Goal: Transaction & Acquisition: Purchase product/service

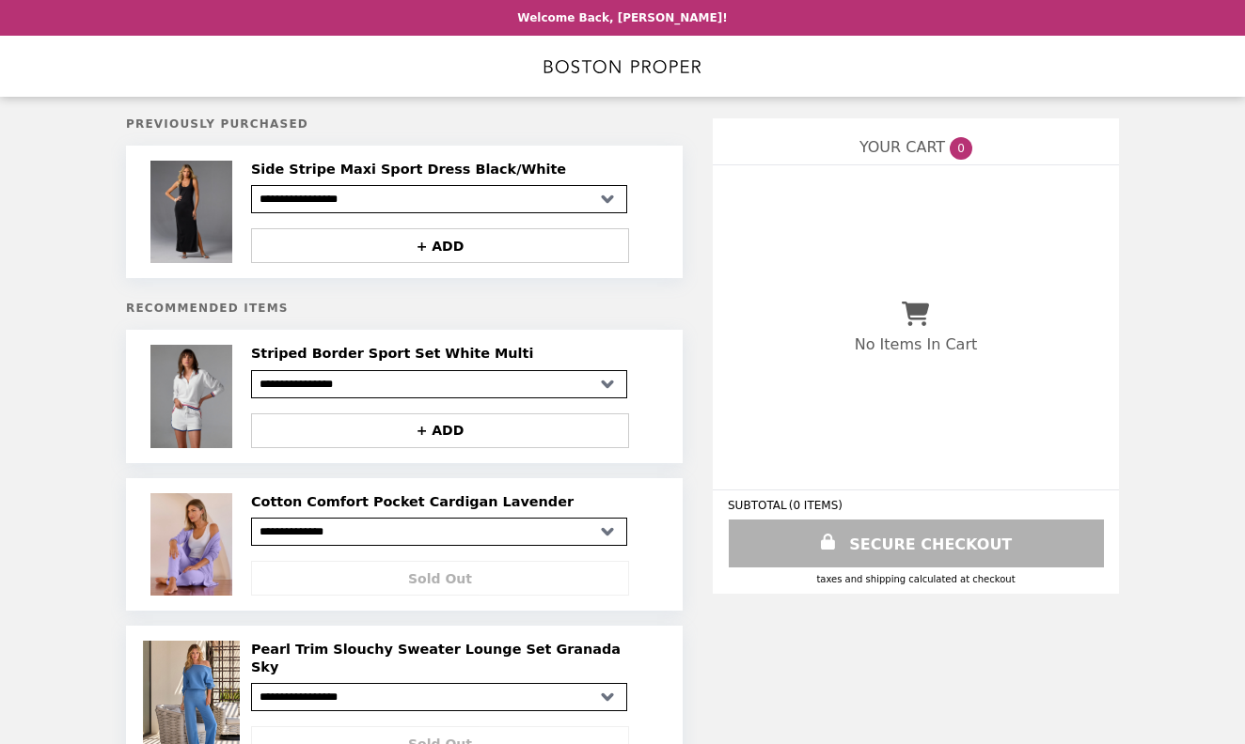
select select "**********"
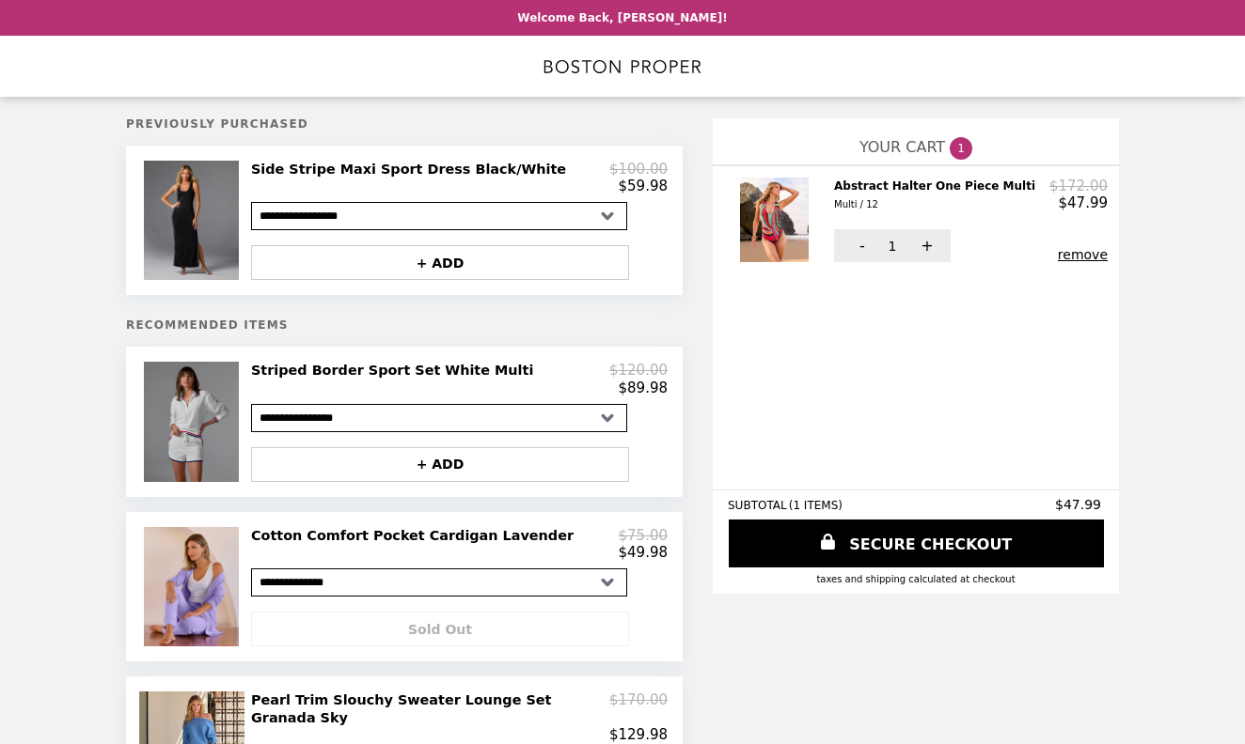
click at [197, 426] on img at bounding box center [194, 421] width 101 height 119
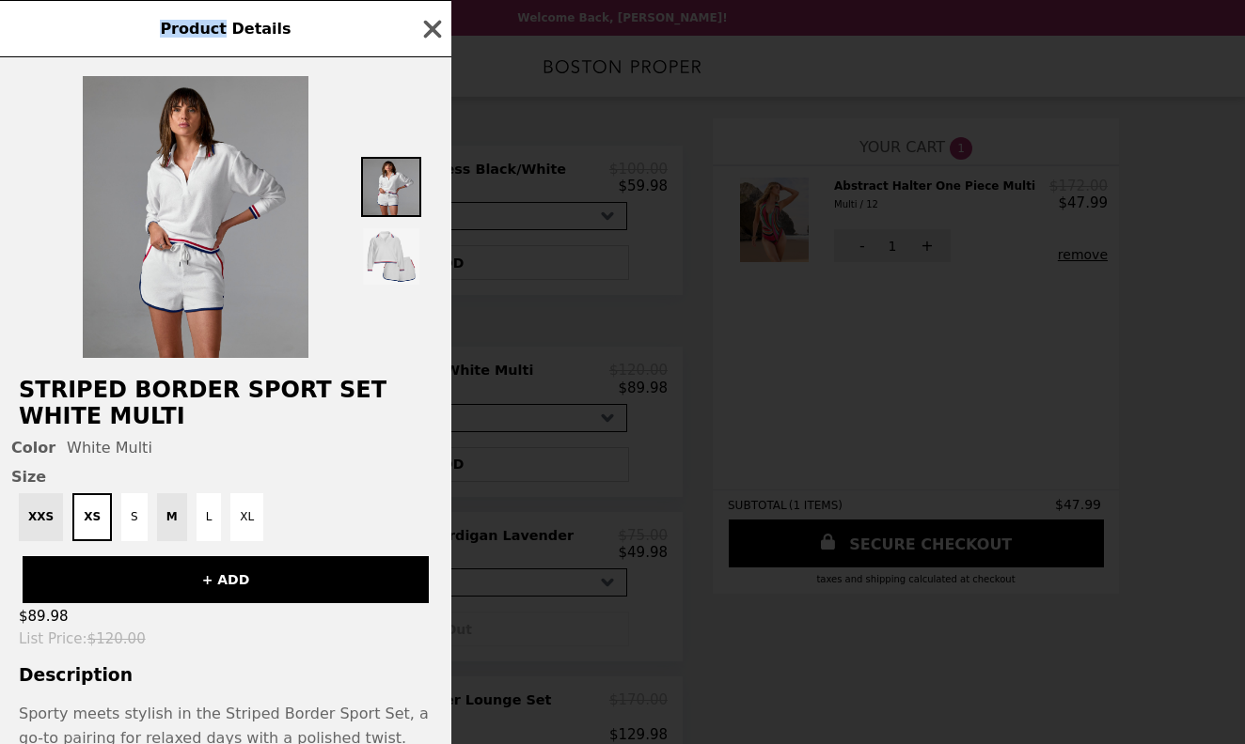
click at [197, 426] on div "Product Details Striped Border Sport Set White Multi Color White Multi Size XXS…" at bounding box center [622, 372] width 1245 height 744
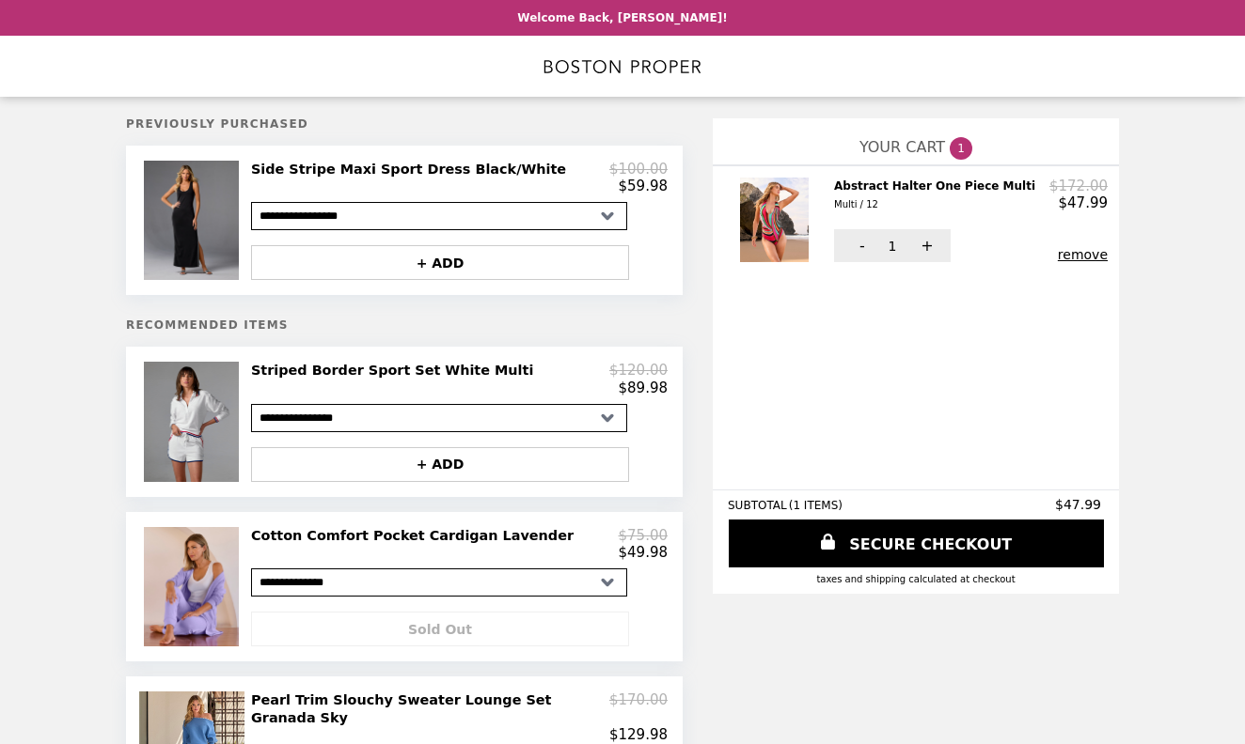
click at [271, 374] on h2 "Striped Border Sport Set White Multi" at bounding box center [396, 370] width 290 height 17
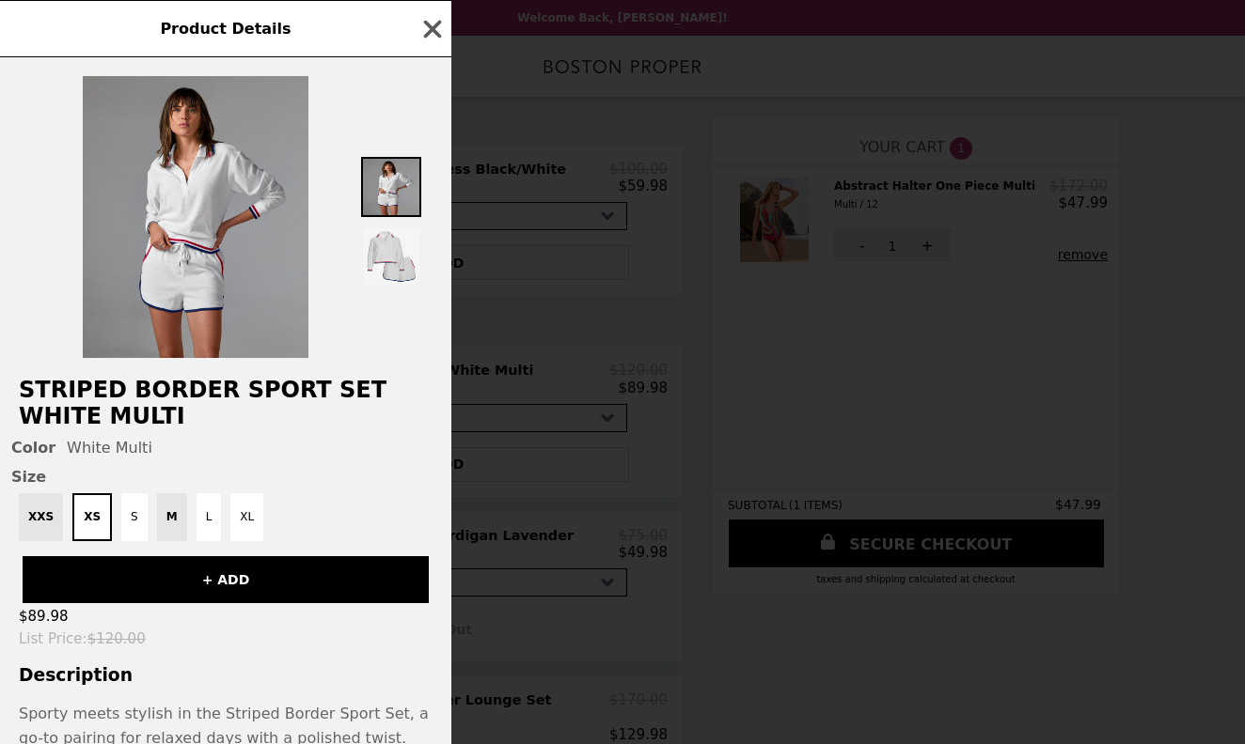
click at [271, 374] on div "Product Details Striped Border Sport Set White Multi Color White Multi Size XXS…" at bounding box center [622, 372] width 1245 height 744
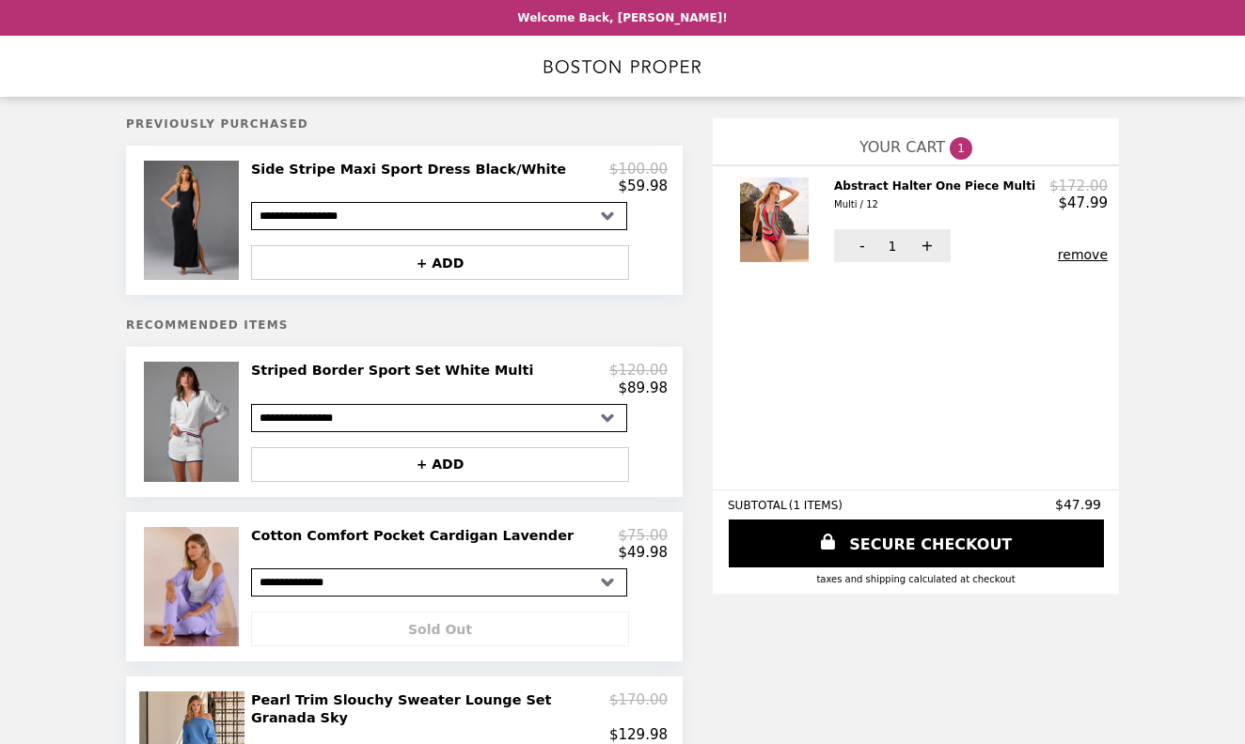
click at [271, 374] on h2 "Striped Border Sport Set White Multi" at bounding box center [396, 370] width 290 height 17
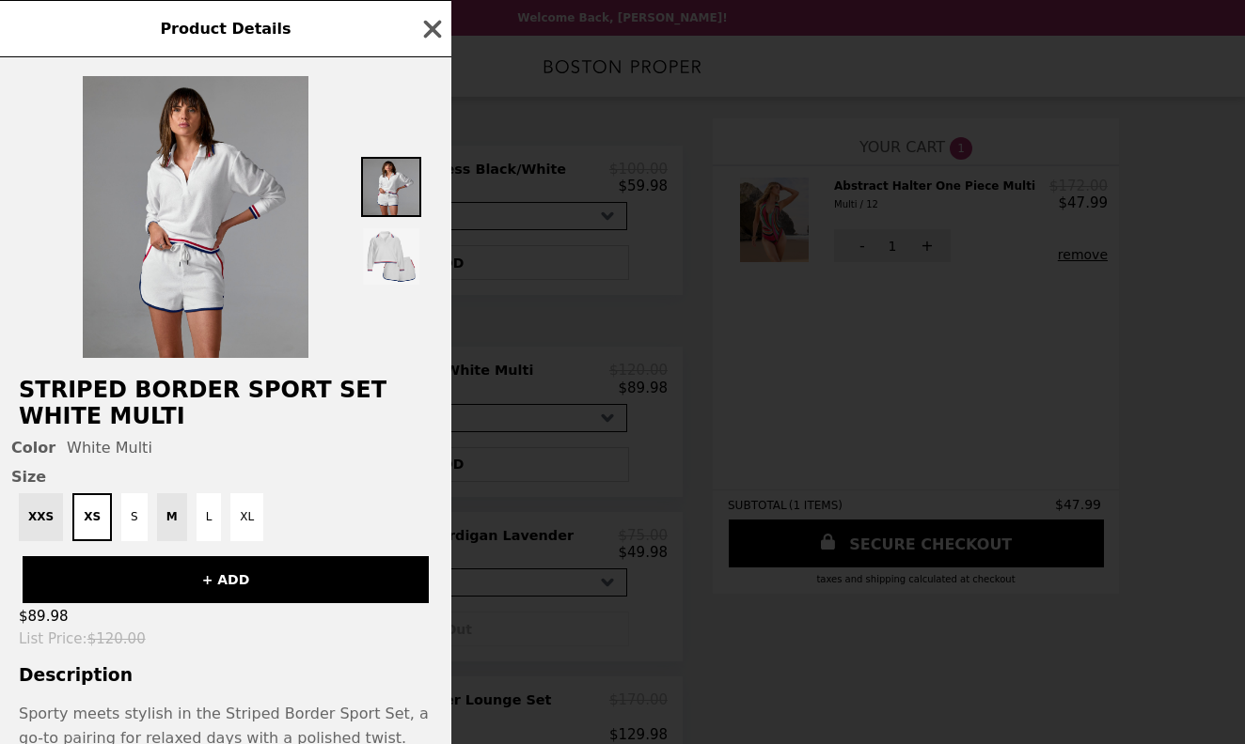
click at [170, 523] on div "XXS XS S M L XL" at bounding box center [225, 518] width 429 height 48
click at [196, 523] on button "L" at bounding box center [208, 518] width 25 height 48
click at [162, 516] on div "XXS XS S M L XL" at bounding box center [225, 518] width 429 height 48
click at [133, 512] on button "S" at bounding box center [129, 518] width 26 height 48
click at [160, 519] on div "XXS XS S M L XL" at bounding box center [225, 518] width 429 height 48
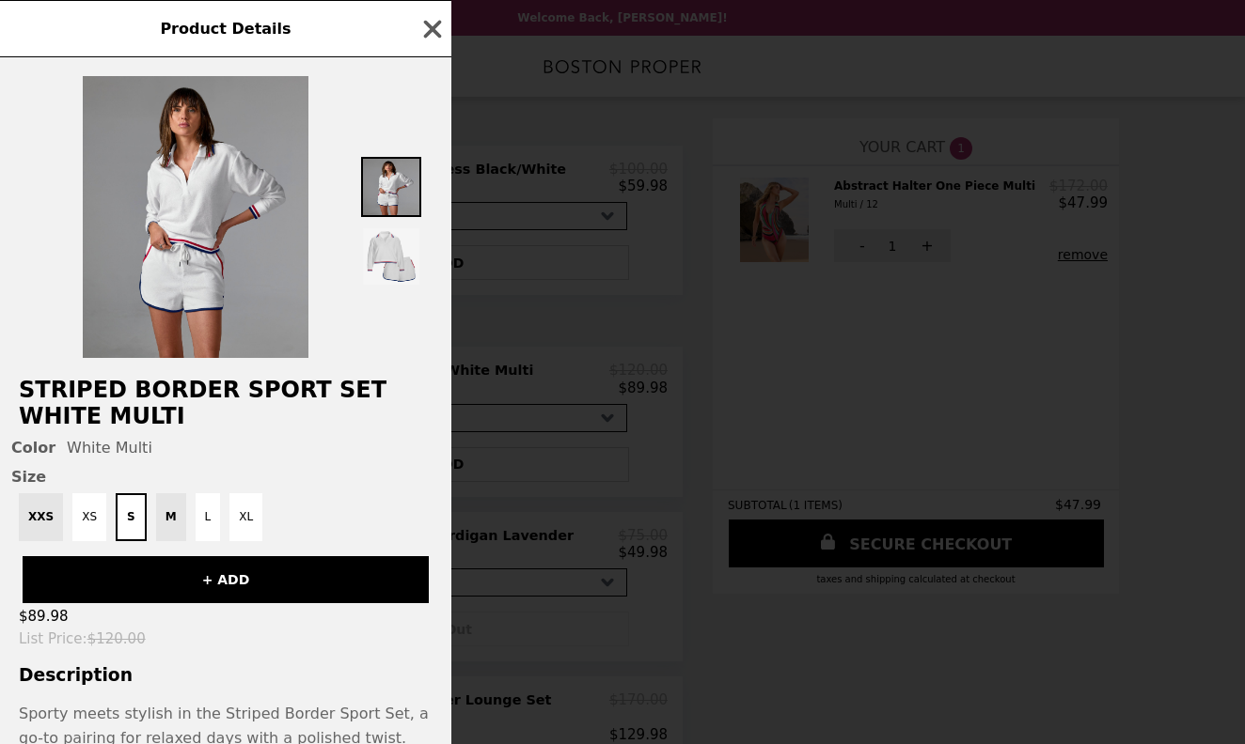
click at [160, 519] on div "XXS XS S M L XL" at bounding box center [225, 518] width 429 height 48
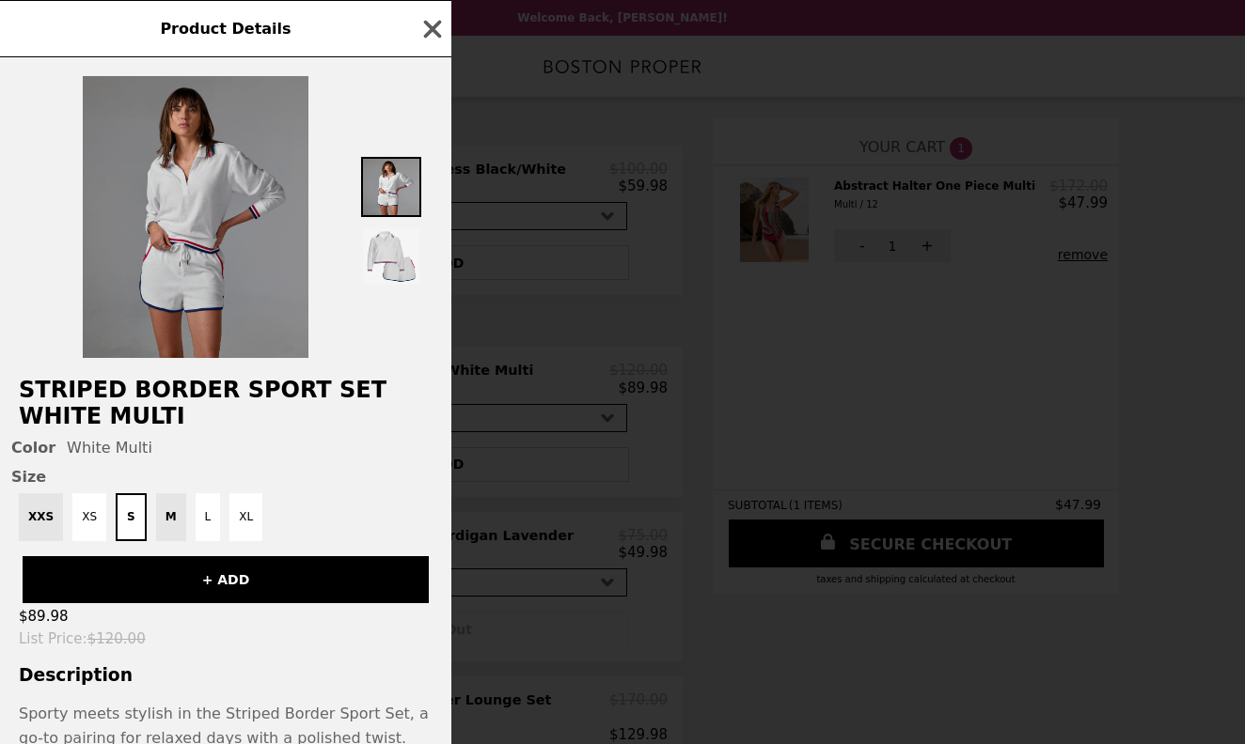
click at [194, 243] on img at bounding box center [196, 217] width 226 height 282
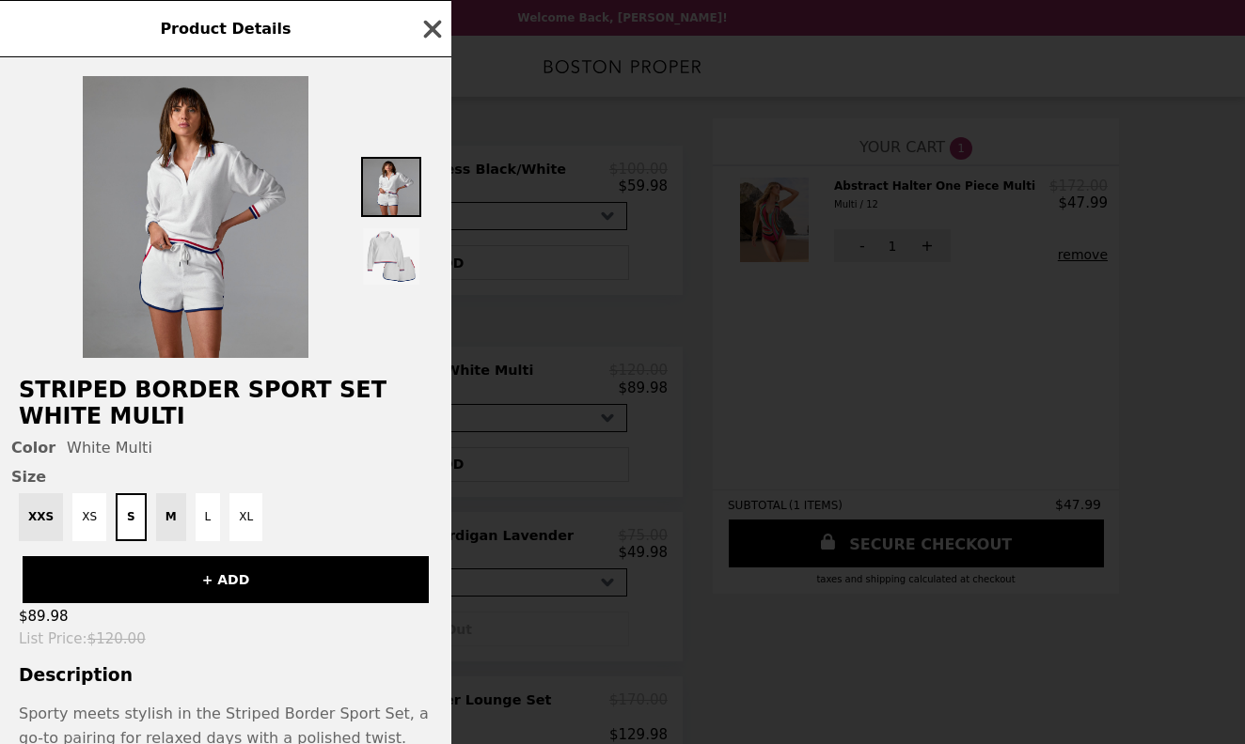
click at [433, 25] on icon "button" at bounding box center [433, 29] width 18 height 18
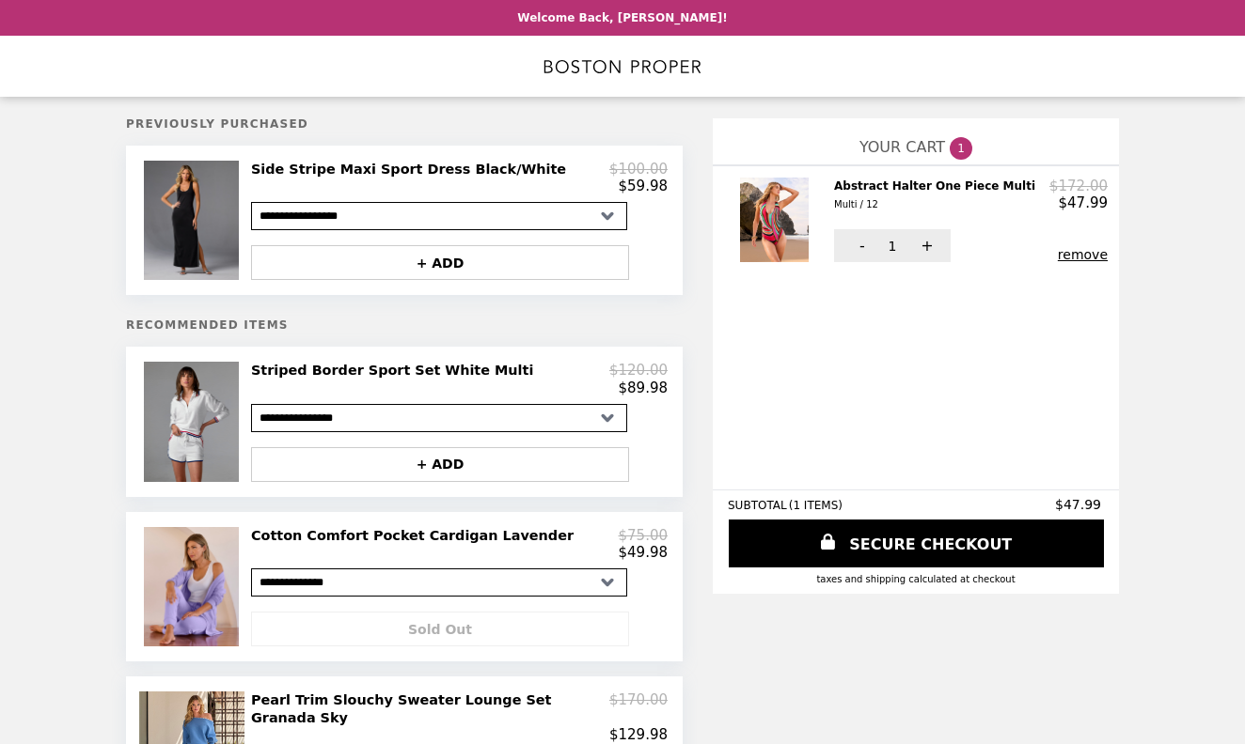
click at [1085, 258] on button "remove" at bounding box center [1083, 254] width 50 height 15
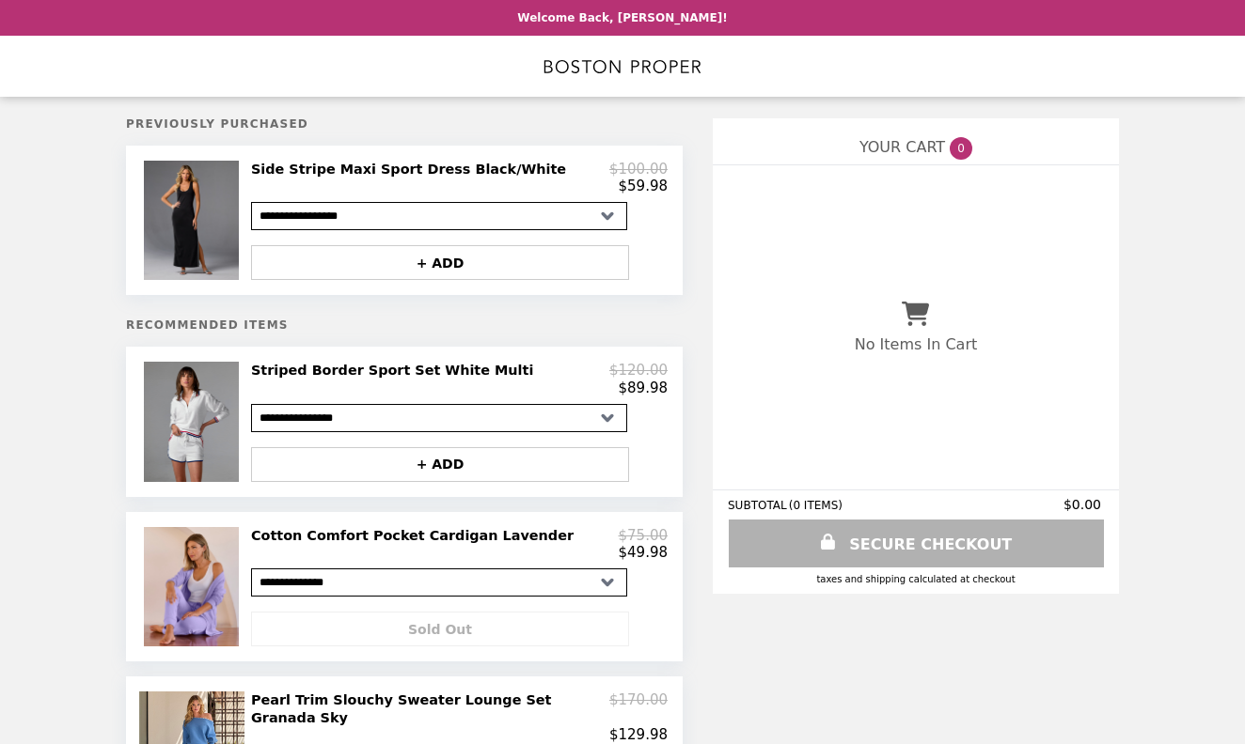
click at [347, 368] on h2 "Striped Border Sport Set White Multi" at bounding box center [396, 370] width 290 height 17
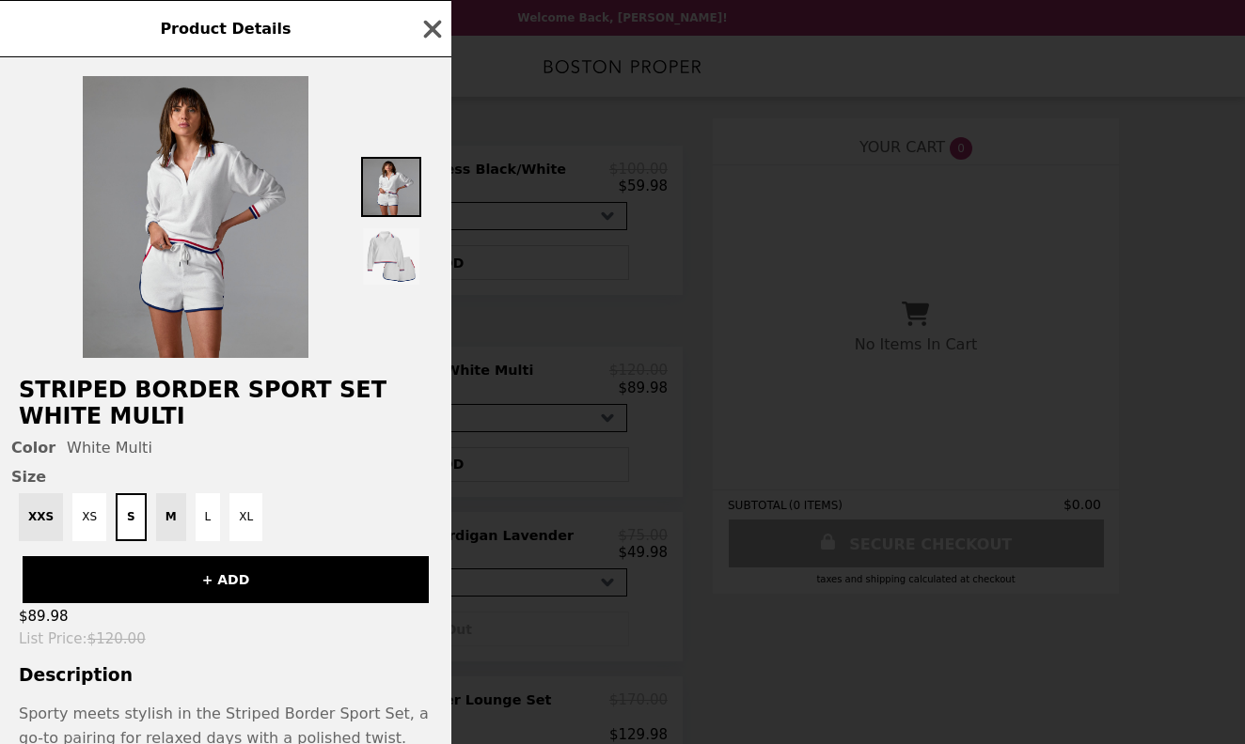
click at [347, 368] on div "Product Details Striped Border Sport Set White Multi Color White Multi Size XXS…" at bounding box center [622, 372] width 1245 height 744
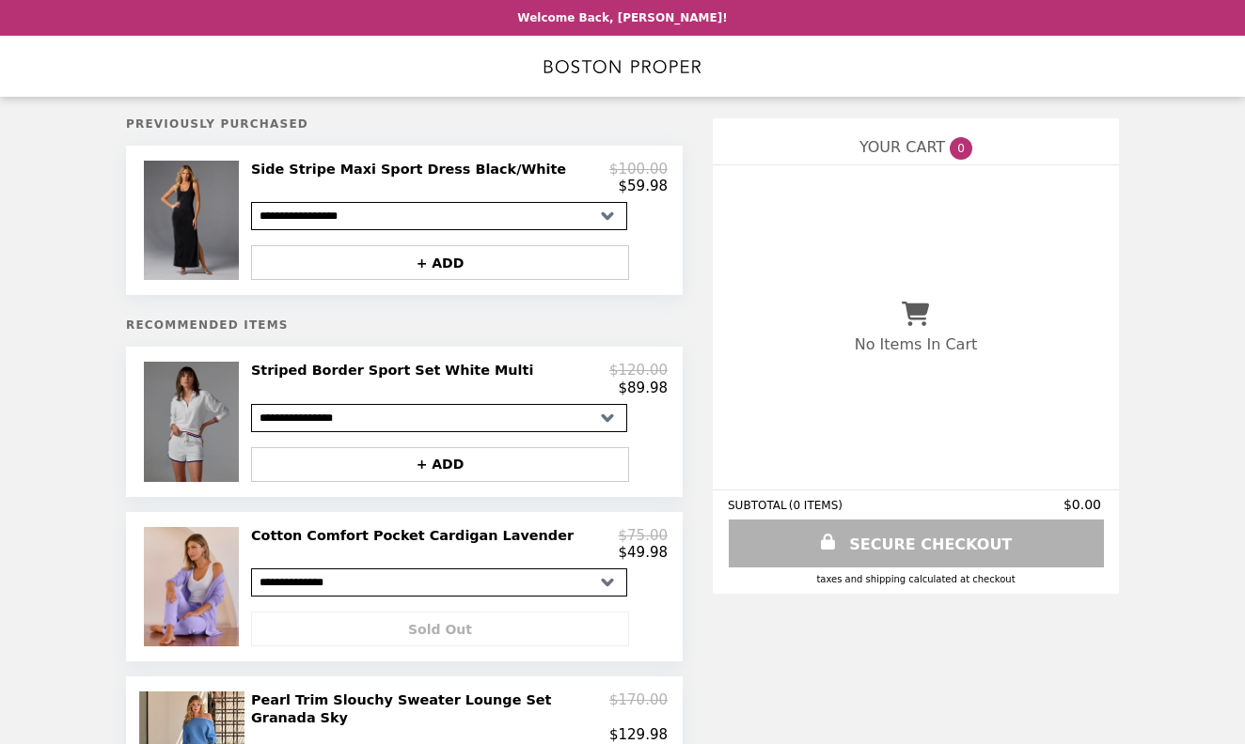
click at [181, 444] on img at bounding box center [194, 421] width 101 height 119
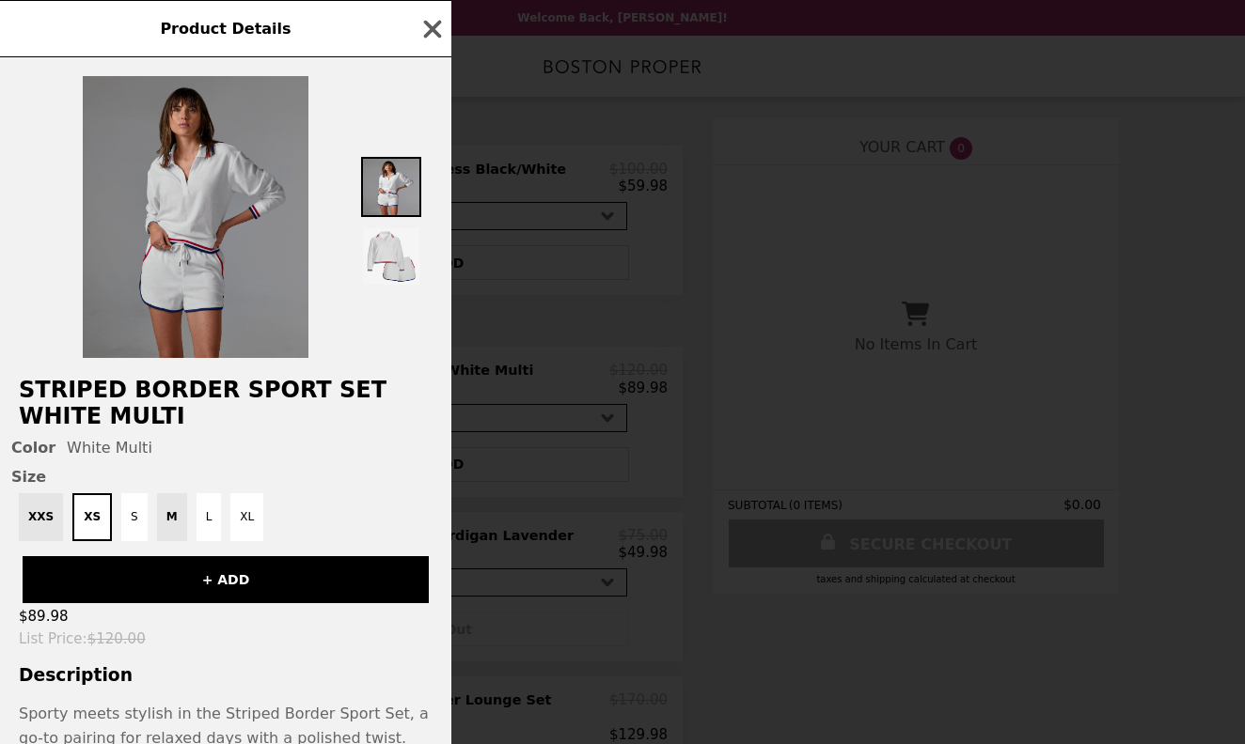
click at [164, 214] on img at bounding box center [196, 217] width 226 height 282
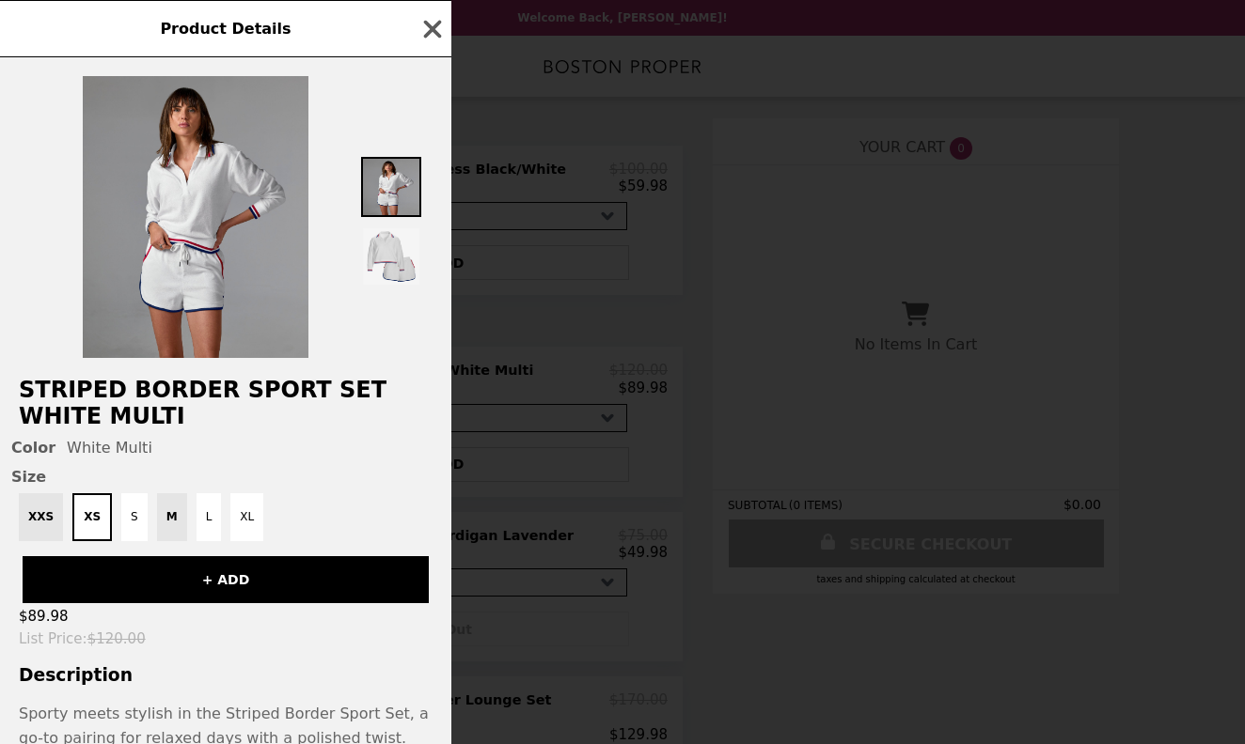
click at [151, 396] on h2 "Striped Border Sport Set White Multi" at bounding box center [225, 403] width 451 height 53
click at [398, 183] on img at bounding box center [391, 187] width 60 height 60
click at [383, 254] on img at bounding box center [391, 257] width 60 height 60
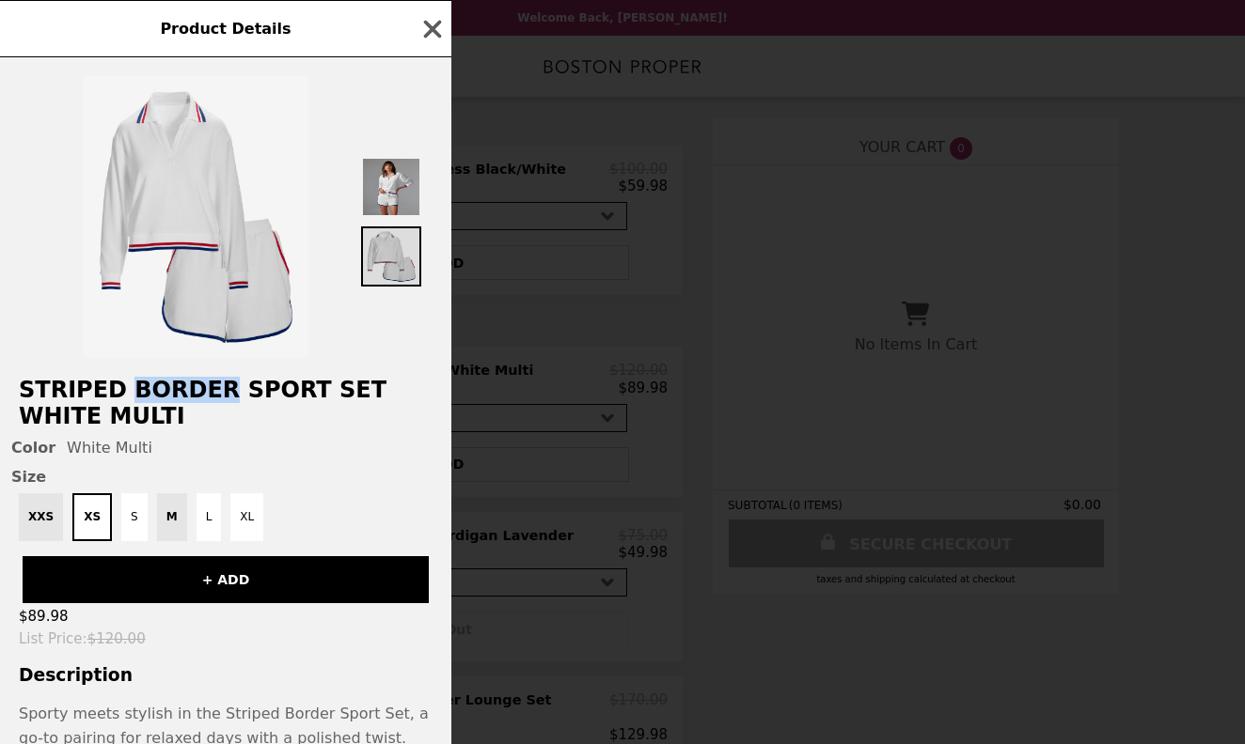
click at [383, 254] on img at bounding box center [391, 257] width 60 height 60
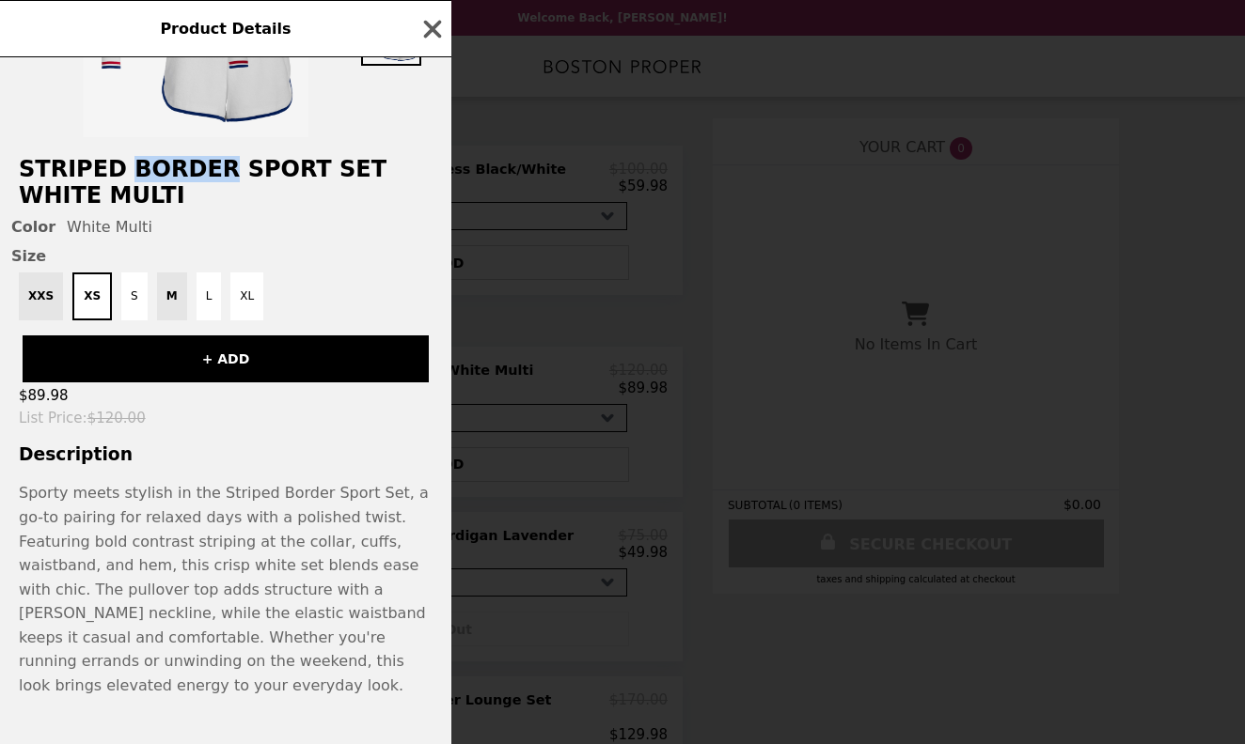
scroll to position [218, 0]
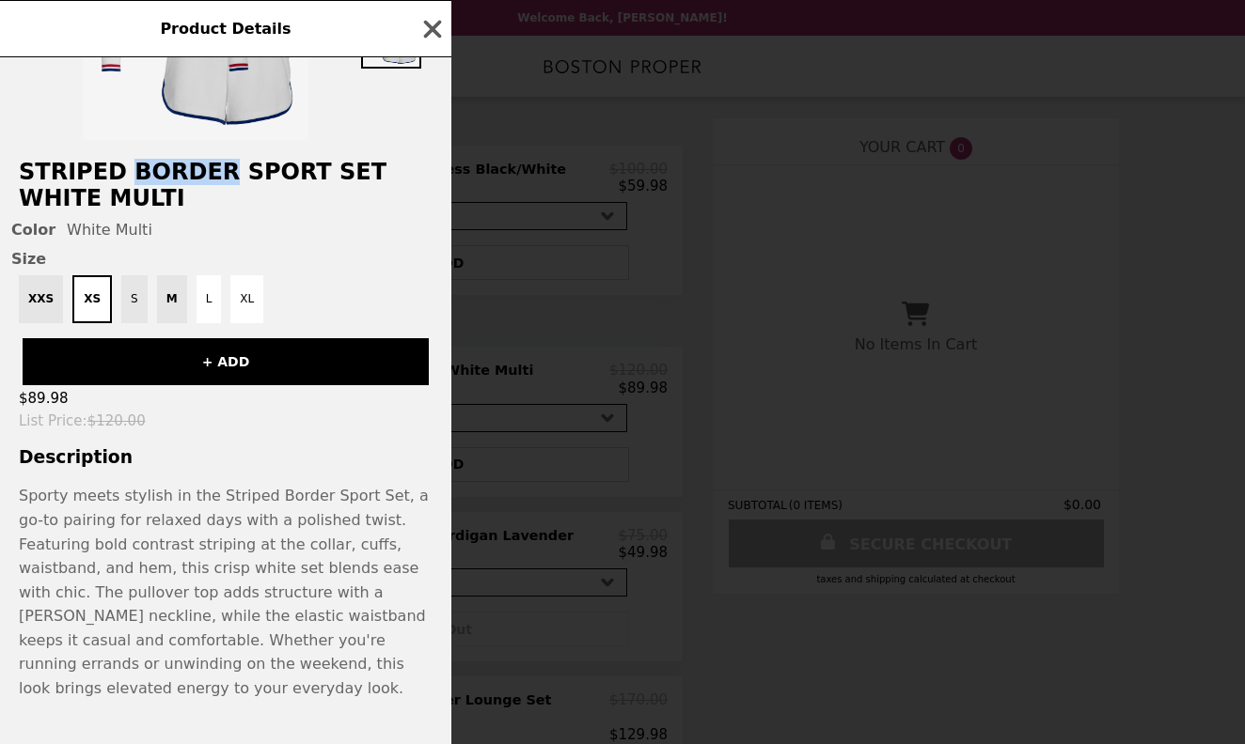
click at [128, 307] on button "S" at bounding box center [134, 299] width 26 height 48
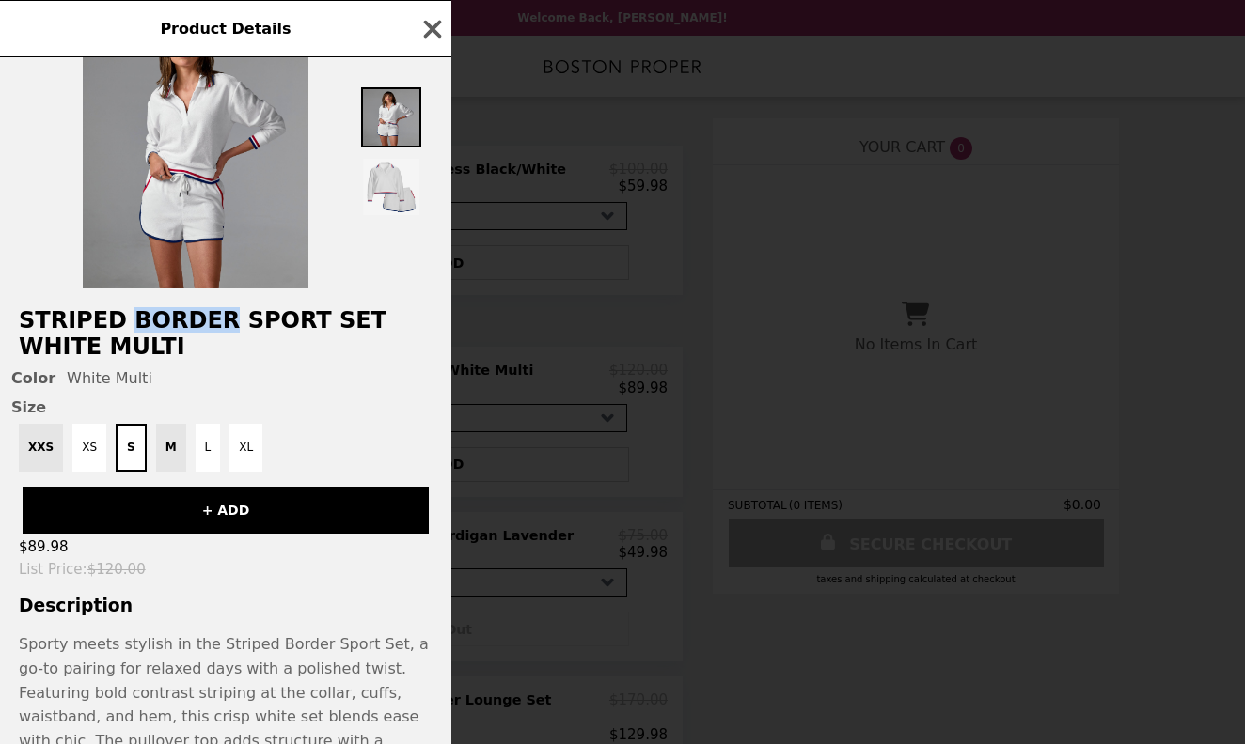
scroll to position [62, 0]
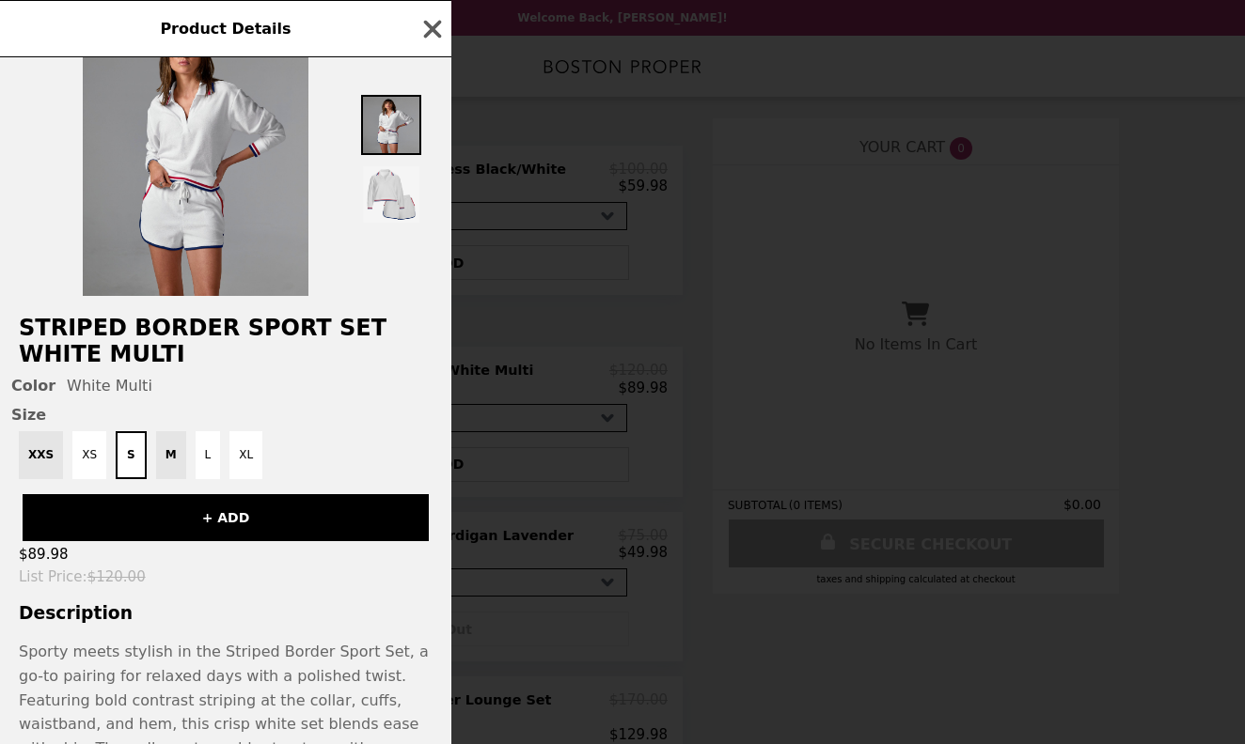
click at [165, 459] on div "XXS XS S M L XL" at bounding box center [225, 455] width 429 height 48
click at [207, 513] on button "+ ADD" at bounding box center [226, 517] width 406 height 47
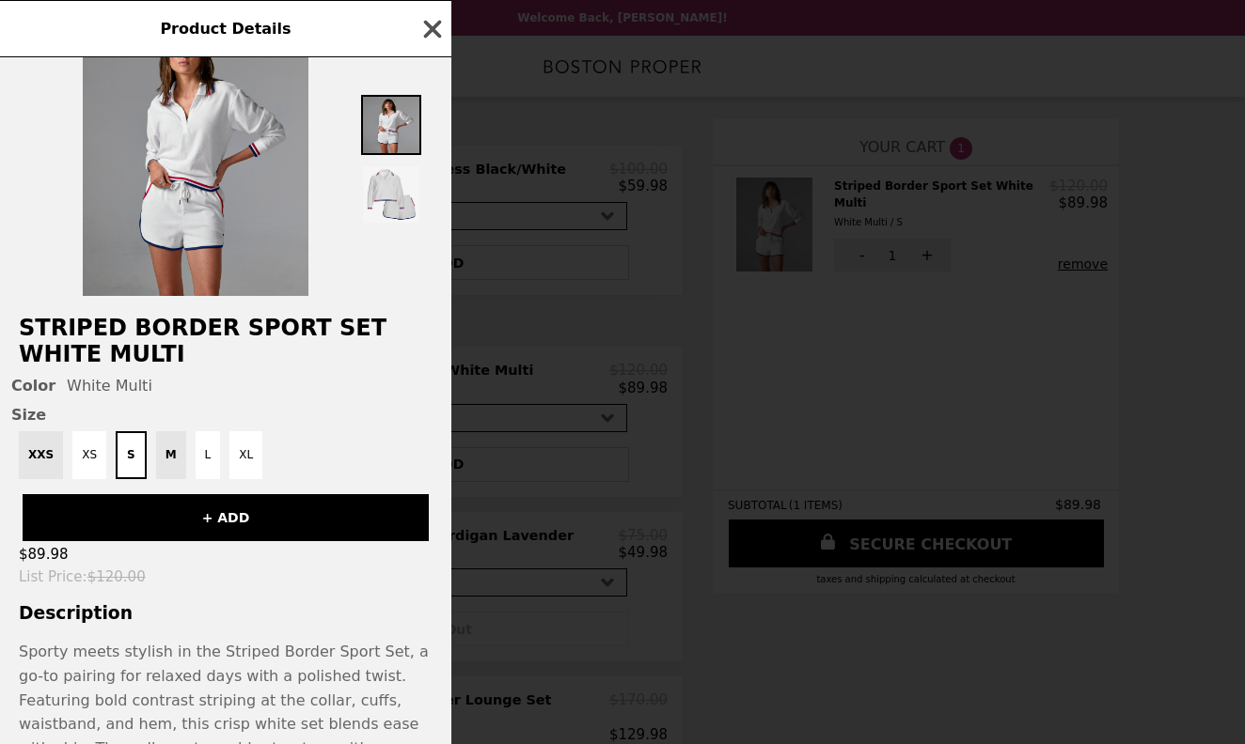
click at [432, 28] on icon "button" at bounding box center [433, 29] width 18 height 18
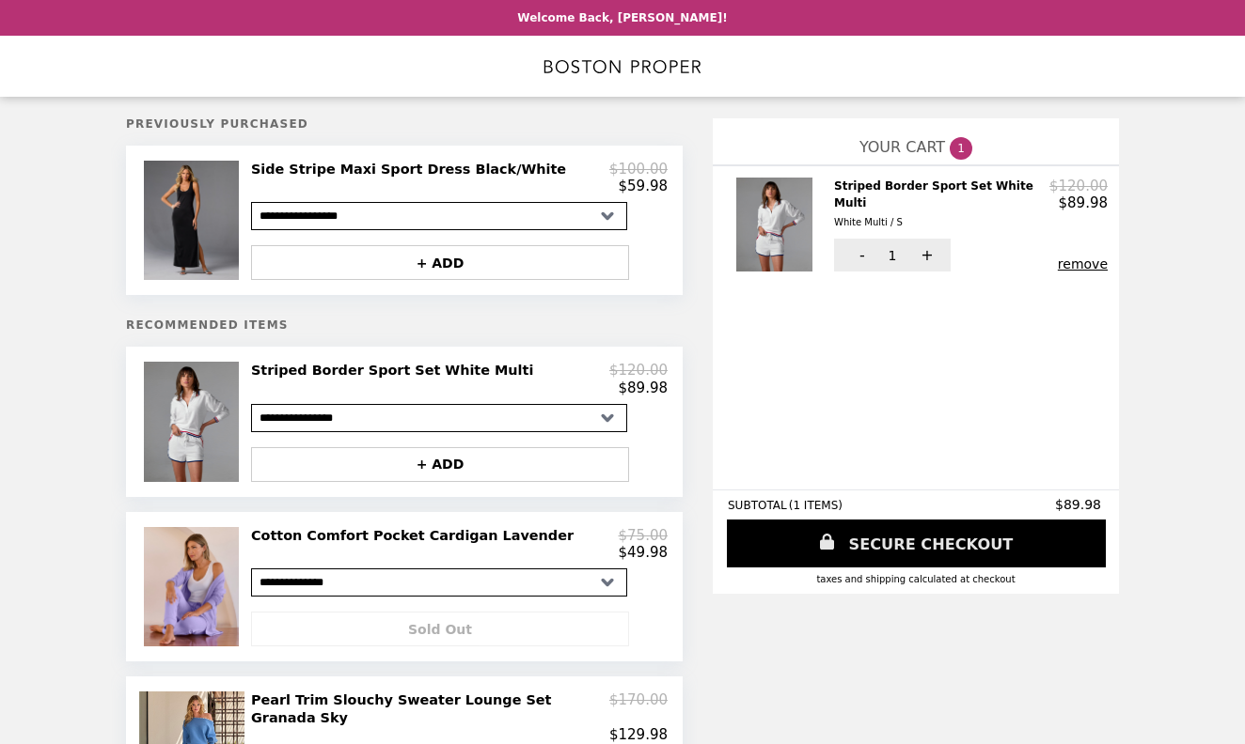
click at [896, 545] on link "SECURE CHECKOUT" at bounding box center [916, 544] width 379 height 48
